Goal: Task Accomplishment & Management: Use online tool/utility

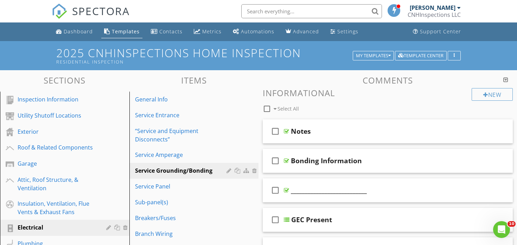
click at [128, 33] on div "Templates" at bounding box center [126, 31] width 28 height 7
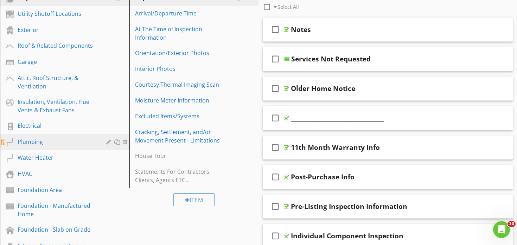
click at [45, 146] on div "Plumbing" at bounding box center [57, 142] width 78 height 8
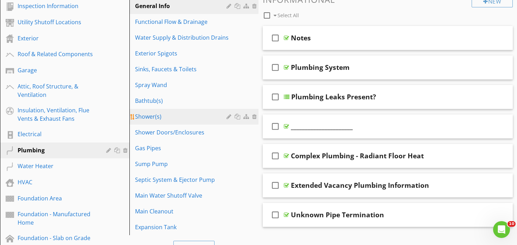
scroll to position [93, 0]
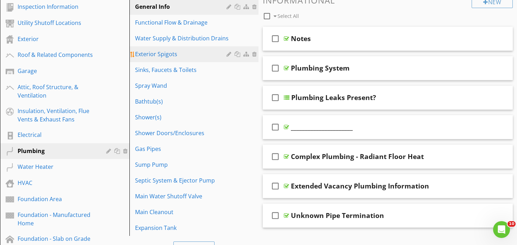
click at [180, 57] on div "Exterior Spigots" at bounding box center [182, 54] width 94 height 8
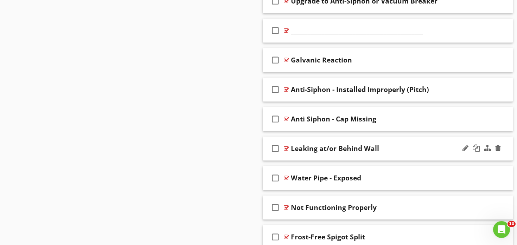
scroll to position [868, 0]
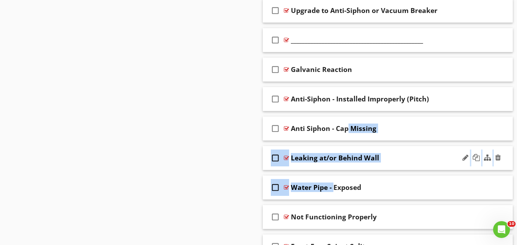
drag, startPoint x: 303, startPoint y: 139, endPoint x: 304, endPoint y: 129, distance: 9.2
click at [304, 129] on span "check_box_outline_blank Loose at Wall check_box_outline_blank Hose Connected (F…" at bounding box center [388, 10] width 250 height 497
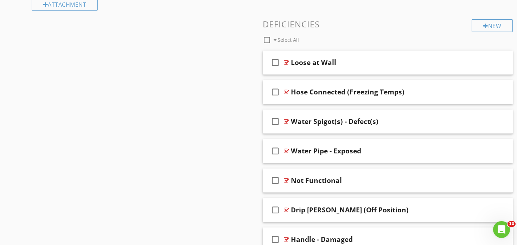
scroll to position [566, 0]
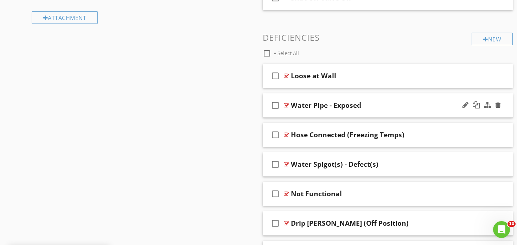
click at [316, 95] on div "check_box_outline_blank Water Pipe - Exposed" at bounding box center [388, 106] width 250 height 24
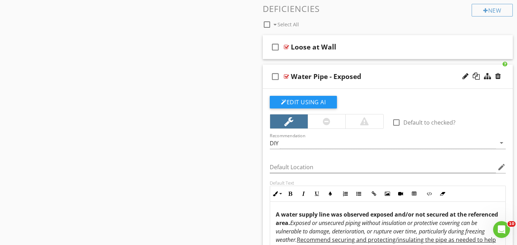
scroll to position [625, 0]
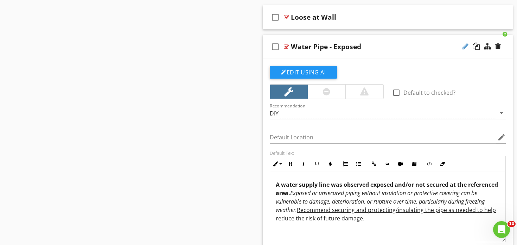
click at [464, 49] on div at bounding box center [465, 46] width 6 height 7
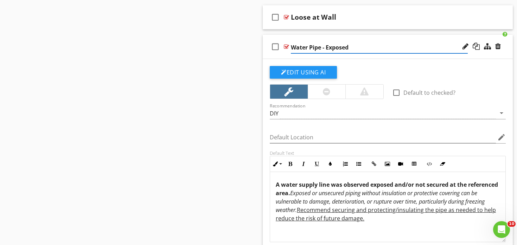
click at [327, 47] on input "Water Pipe - Exposed" at bounding box center [379, 48] width 177 height 12
type input "Exposed"
click at [174, 163] on div "Sections Inspection Information Utility Shutoff Locations Exterior Roof & Relat…" at bounding box center [258, 103] width 517 height 1316
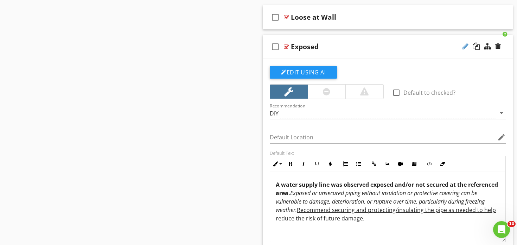
click at [463, 47] on div at bounding box center [465, 46] width 6 height 7
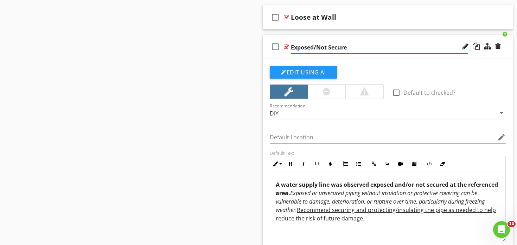
type input "Exposed/Not Secured"
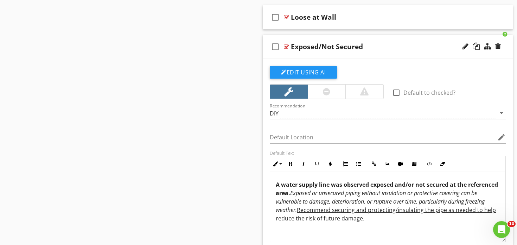
click at [179, 132] on div "Sections Inspection Information Utility Shutoff Locations Exterior Roof & Relat…" at bounding box center [258, 103] width 517 height 1316
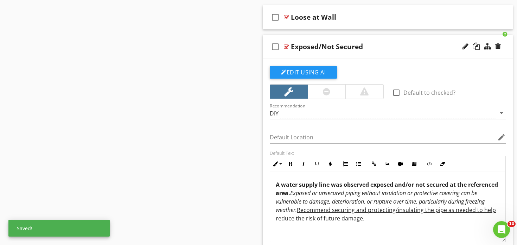
click at [338, 36] on div "check_box_outline_blank Exposed/Not Secured" at bounding box center [388, 47] width 250 height 24
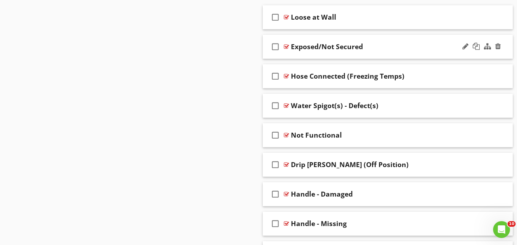
click at [338, 36] on div "check_box_outline_blank Exposed/Not Secured" at bounding box center [388, 47] width 250 height 24
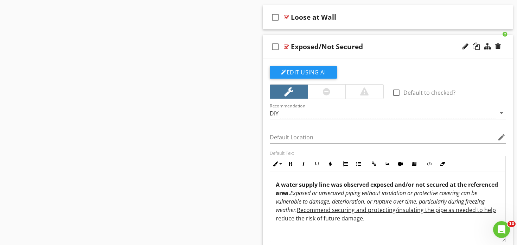
click at [338, 36] on div "check_box_outline_blank Exposed/Not Secured" at bounding box center [388, 47] width 250 height 24
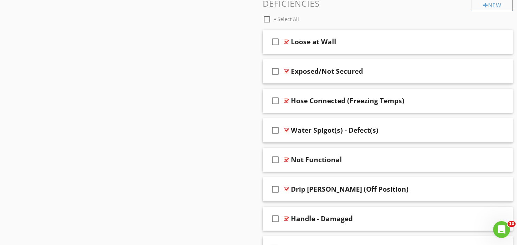
scroll to position [601, 0]
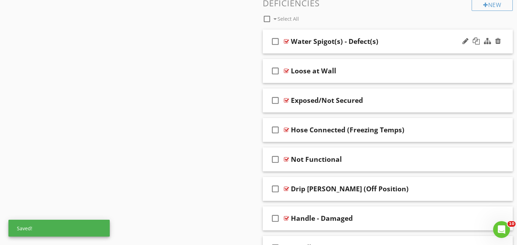
click at [322, 32] on div "check_box_outline_blank Water Spigot(s) - Defect(s)" at bounding box center [388, 42] width 250 height 24
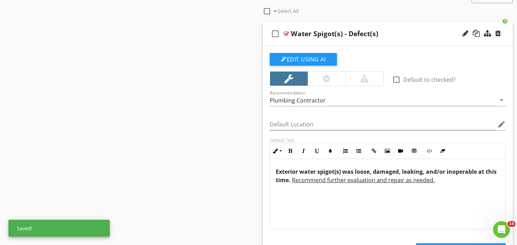
scroll to position [610, 0]
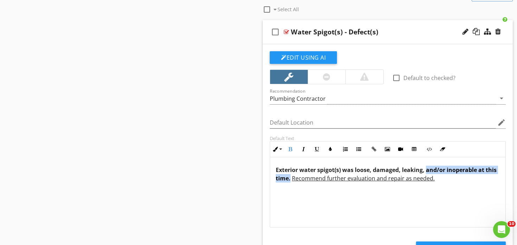
drag, startPoint x: 290, startPoint y: 181, endPoint x: 426, endPoint y: 171, distance: 136.4
click at [426, 171] on span "Exterior water spigot(s) was loose, damaged, leaking, and/or inoperable at this…" at bounding box center [386, 174] width 221 height 16
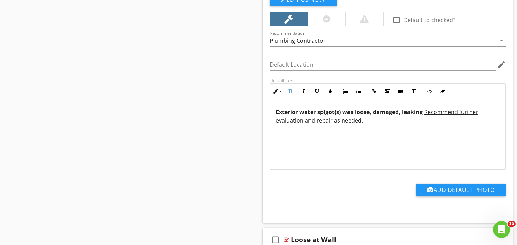
scroll to position [666, 0]
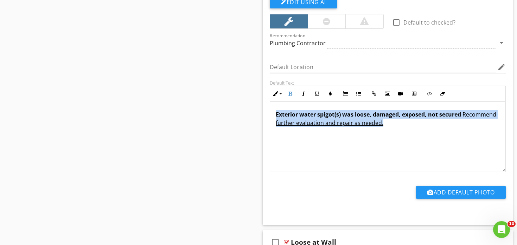
copy span "Exterior water spigot(s) was loose, damaged, exposed, not secured Recommend fur…"
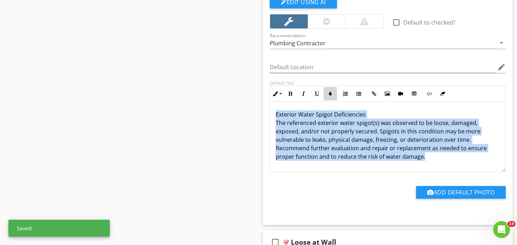
click at [332, 93] on icon "button" at bounding box center [330, 93] width 5 height 5
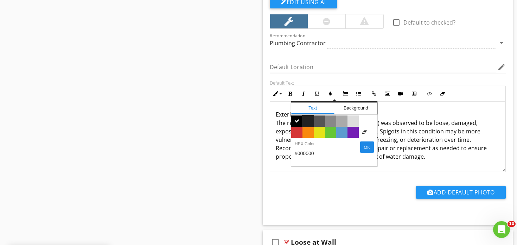
click at [309, 120] on span "Color #222222" at bounding box center [307, 121] width 11 height 11
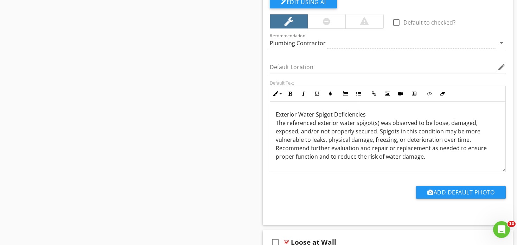
click at [324, 136] on span "Exterior Water Spigot Deficiencies The referenced exterior water spigot(s) was …" at bounding box center [381, 136] width 211 height 50
drag, startPoint x: 366, startPoint y: 111, endPoint x: 205, endPoint y: 85, distance: 163.1
click at [205, 85] on div "Sections Inspection Information Utility Shutoff Locations Exterior Roof & Relat…" at bounding box center [258, 62] width 517 height 1316
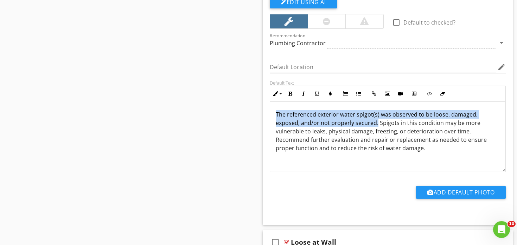
drag, startPoint x: 272, startPoint y: 114, endPoint x: 352, endPoint y: 124, distance: 80.4
click at [352, 124] on div "The referenced exterior water spigot(s) was observed to be loose, damaged, expo…" at bounding box center [387, 137] width 235 height 70
click at [291, 92] on icon "button" at bounding box center [290, 93] width 5 height 5
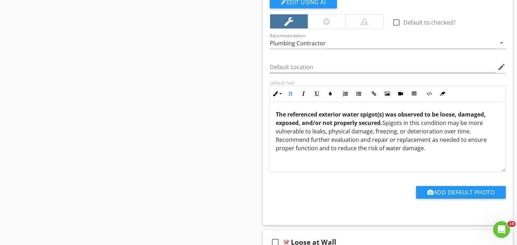
click at [368, 128] on span "The referenced exterior water spigot(s) was observed to be loose, damaged, expo…" at bounding box center [381, 131] width 211 height 41
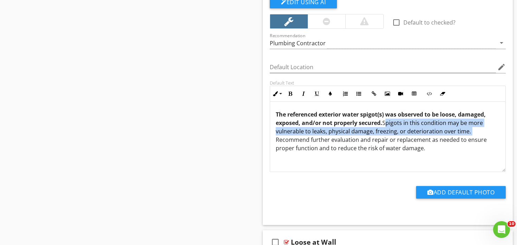
drag, startPoint x: 384, startPoint y: 123, endPoint x: 469, endPoint y: 131, distance: 84.7
click at [469, 131] on span "The referenced exterior water spigot(s) was observed to be loose, damaged, expo…" at bounding box center [381, 131] width 211 height 41
click at [303, 93] on icon "button" at bounding box center [303, 93] width 5 height 5
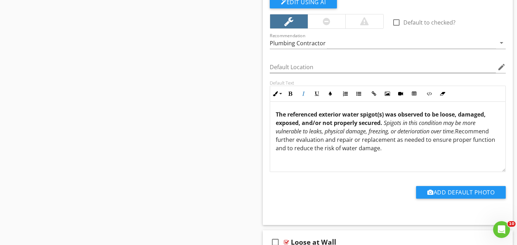
click at [341, 135] on p "The referenced exterior water spigot(s) was observed to be loose, damaged, expo…" at bounding box center [388, 131] width 224 height 42
drag, startPoint x: 460, startPoint y: 131, endPoint x: 459, endPoint y: 144, distance: 13.0
click at [459, 144] on p "The referenced exterior water spigot(s) was observed to be loose, damaged, expo…" at bounding box center [388, 131] width 224 height 42
click at [319, 89] on button "Underline" at bounding box center [316, 93] width 13 height 13
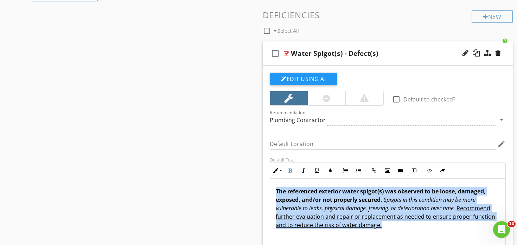
scroll to position [575, 0]
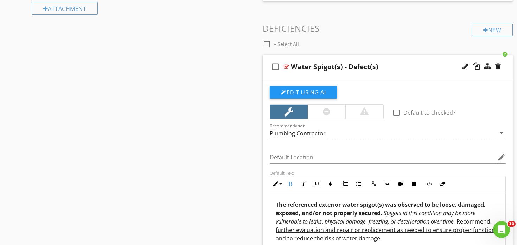
click at [333, 55] on div "check_box_outline_blank Water Spigot(s) - Defect(s)" at bounding box center [388, 67] width 250 height 24
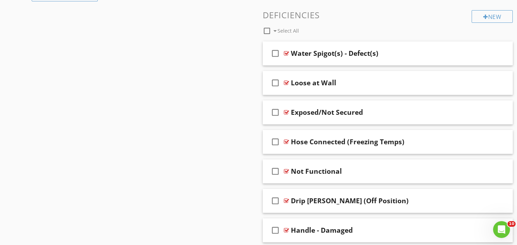
scroll to position [590, 0]
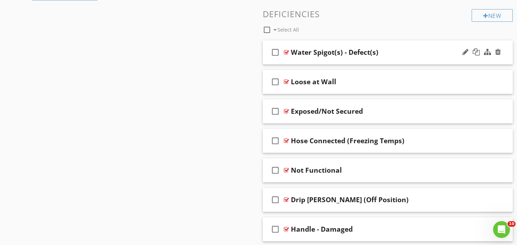
click at [322, 41] on div "check_box_outline_blank Water Spigot(s) - Defect(s)" at bounding box center [388, 52] width 250 height 24
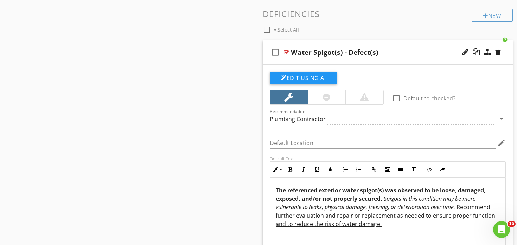
click at [322, 41] on div "check_box_outline_blank Water Spigot(s) - Defect(s)" at bounding box center [388, 52] width 250 height 24
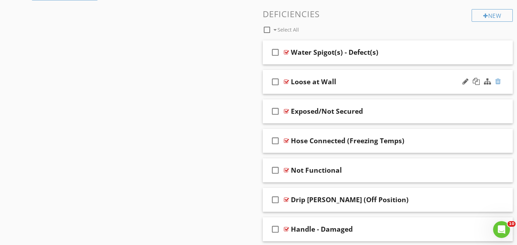
click at [497, 82] on div at bounding box center [498, 81] width 6 height 7
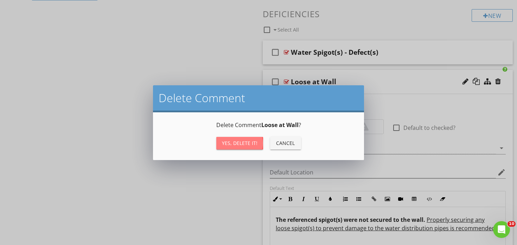
click at [244, 142] on div "Yes, Delete it!" at bounding box center [240, 143] width 36 height 7
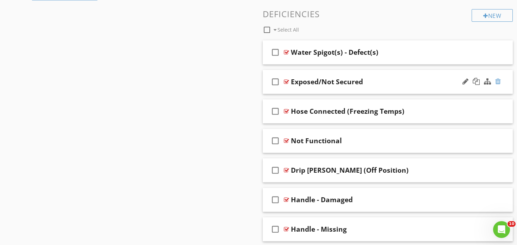
click at [498, 81] on div at bounding box center [498, 81] width 6 height 7
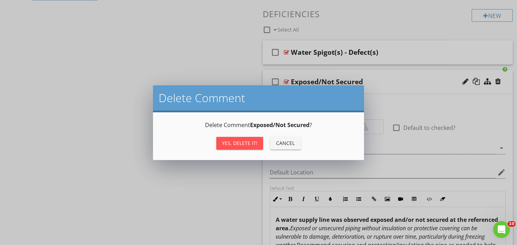
click at [229, 141] on div "Yes, Delete it!" at bounding box center [240, 143] width 36 height 7
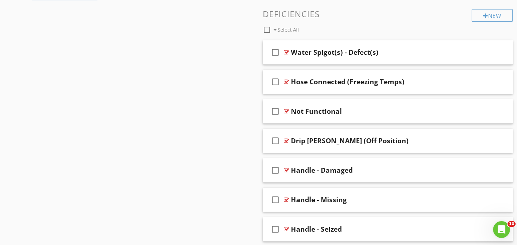
scroll to position [591, 0]
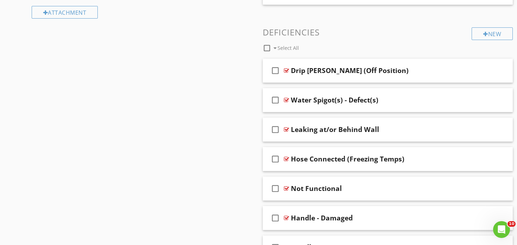
scroll to position [572, 0]
click at [242, 144] on div "Sections Inspection Information Utility Shutoff Locations Exterior Roof & Relat…" at bounding box center [258, 9] width 517 height 1020
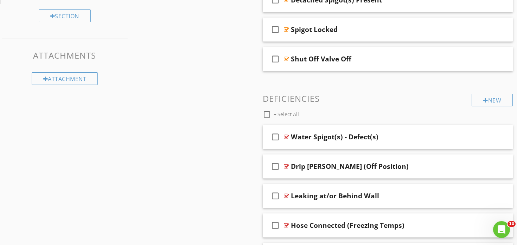
scroll to position [512, 0]
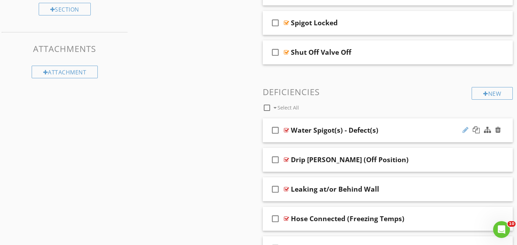
click at [464, 130] on div at bounding box center [465, 130] width 6 height 7
click at [353, 131] on input "Water Spigot(s) - Defect(s)" at bounding box center [379, 131] width 177 height 12
click at [330, 118] on div "check_box_outline_blank Water Spigot(s) - Defect(s)" at bounding box center [388, 130] width 250 height 24
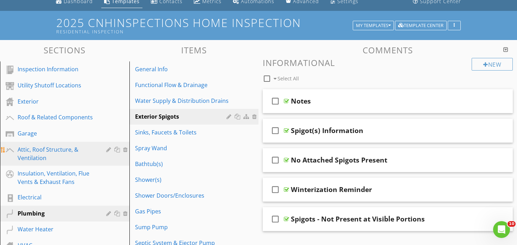
scroll to position [62, 0]
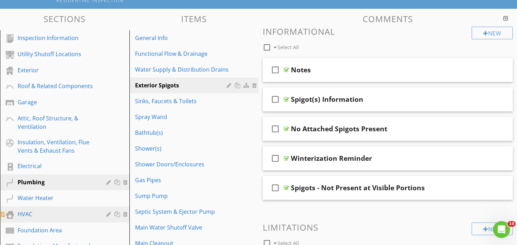
click at [45, 211] on div "HVAC" at bounding box center [57, 214] width 78 height 8
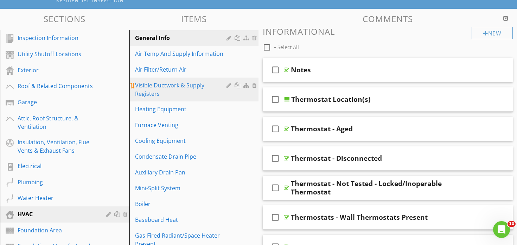
click at [195, 86] on div "Visible Ductwork & Supply Registers" at bounding box center [182, 89] width 94 height 17
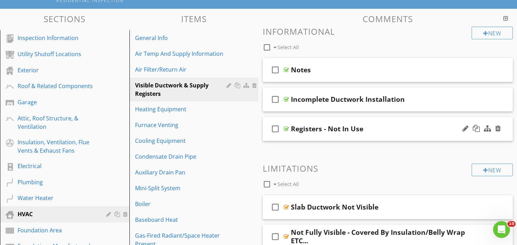
click at [315, 117] on div "check_box_outline_blank Registers - Not In Use" at bounding box center [388, 129] width 250 height 24
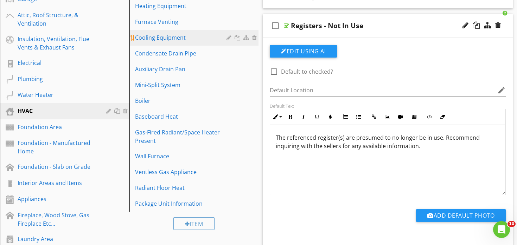
scroll to position [194, 0]
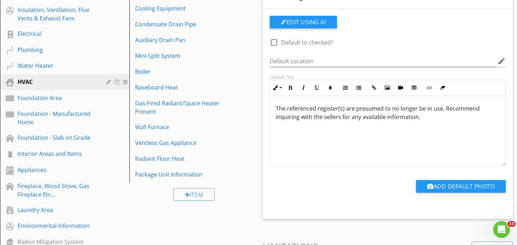
click at [326, 113] on span "The referenced register(s) are presumed to no longer be in use. Recommend inqui…" at bounding box center [378, 113] width 204 height 16
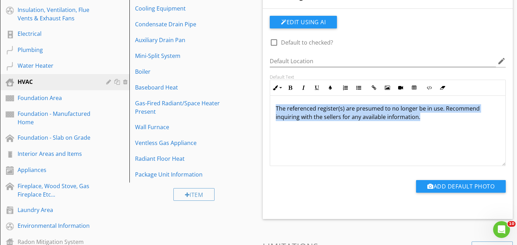
copy span "The referenced register(s) are presumed to no longer be in use. Recommend inqui…"
